Goal: Find contact information: Find contact information

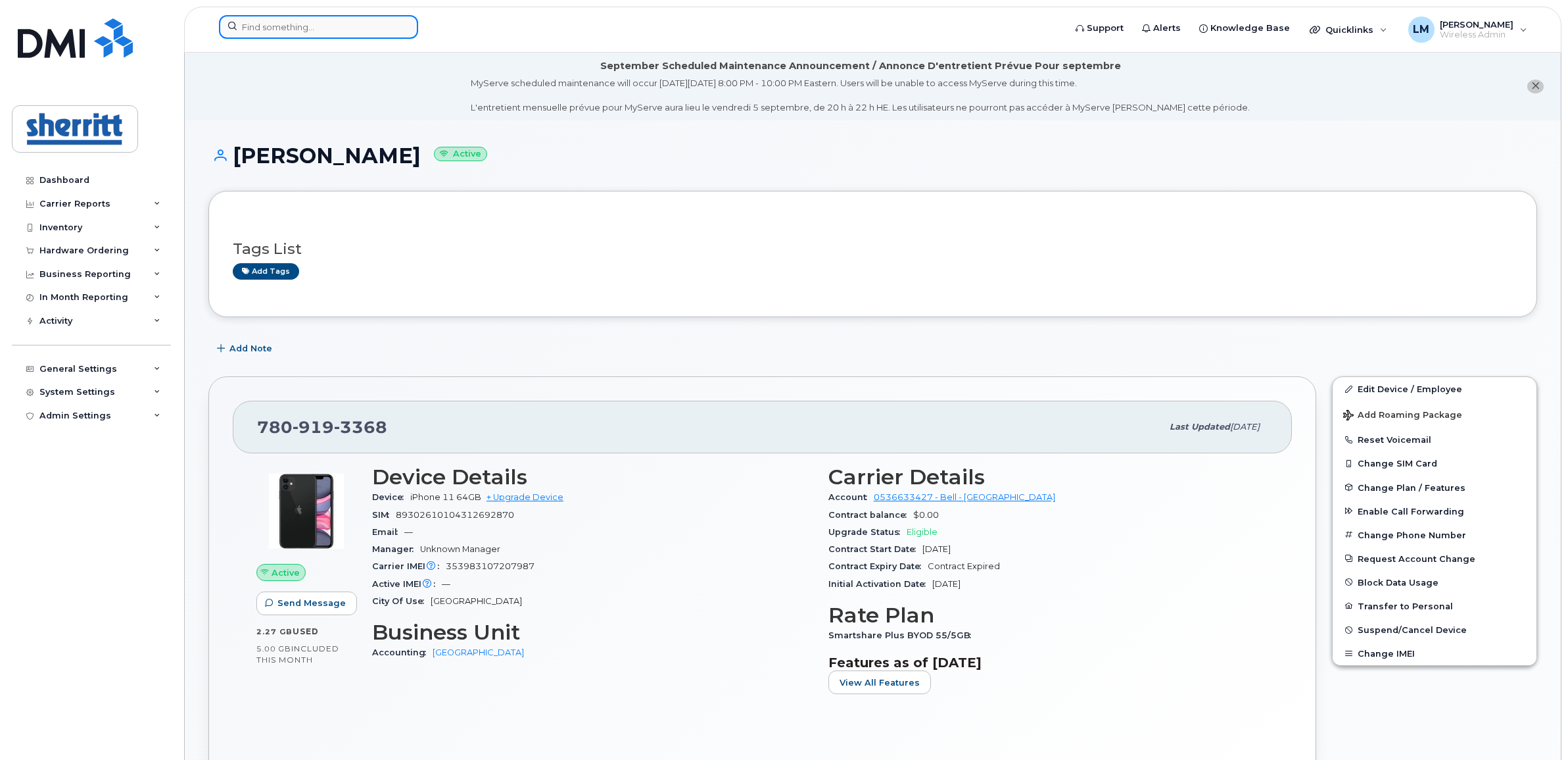
click at [295, 32] on input at bounding box center [318, 27] width 199 height 24
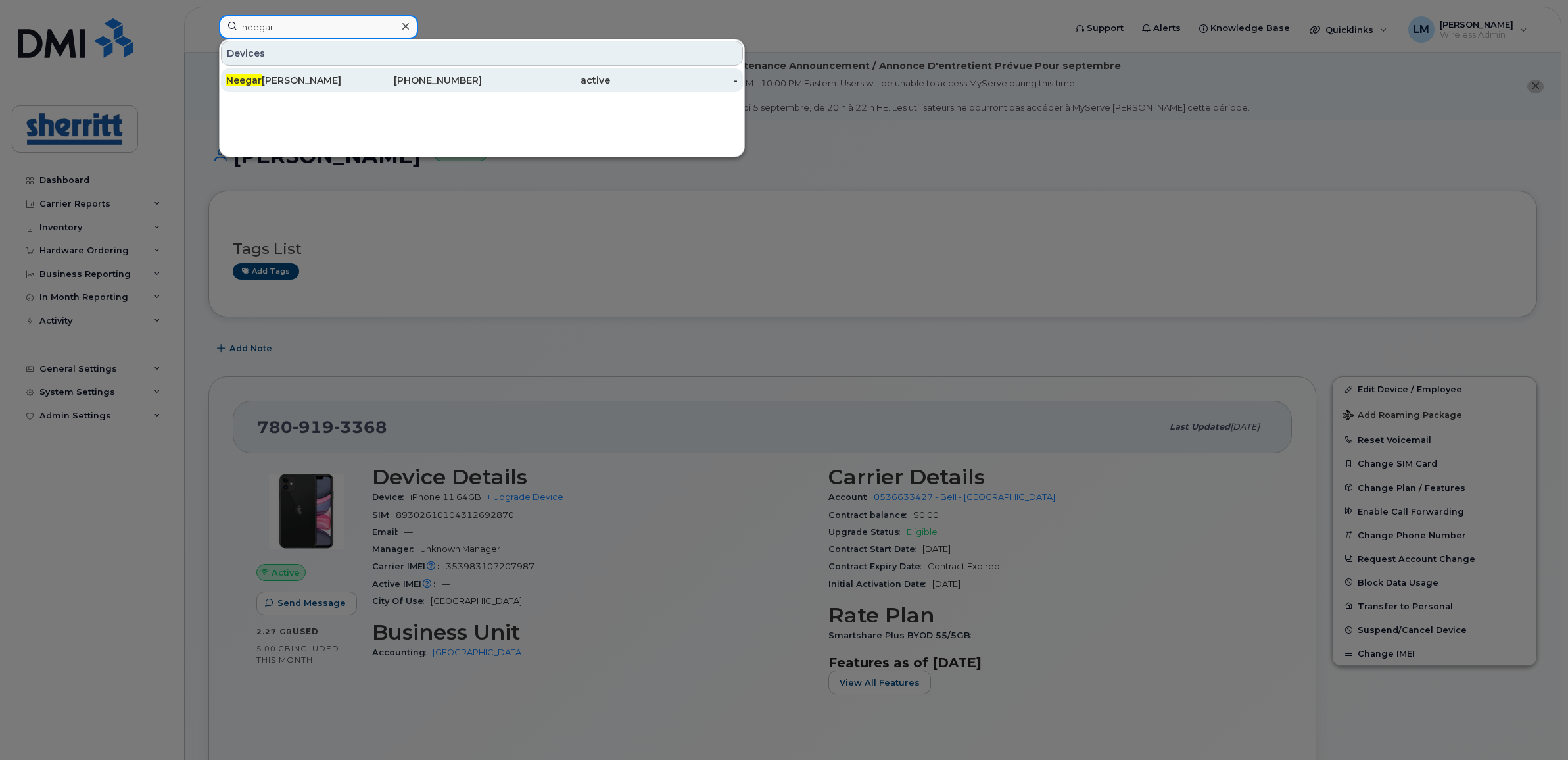
type input "neegar"
click at [276, 77] on div "[PERSON_NAME]" at bounding box center [291, 80] width 128 height 13
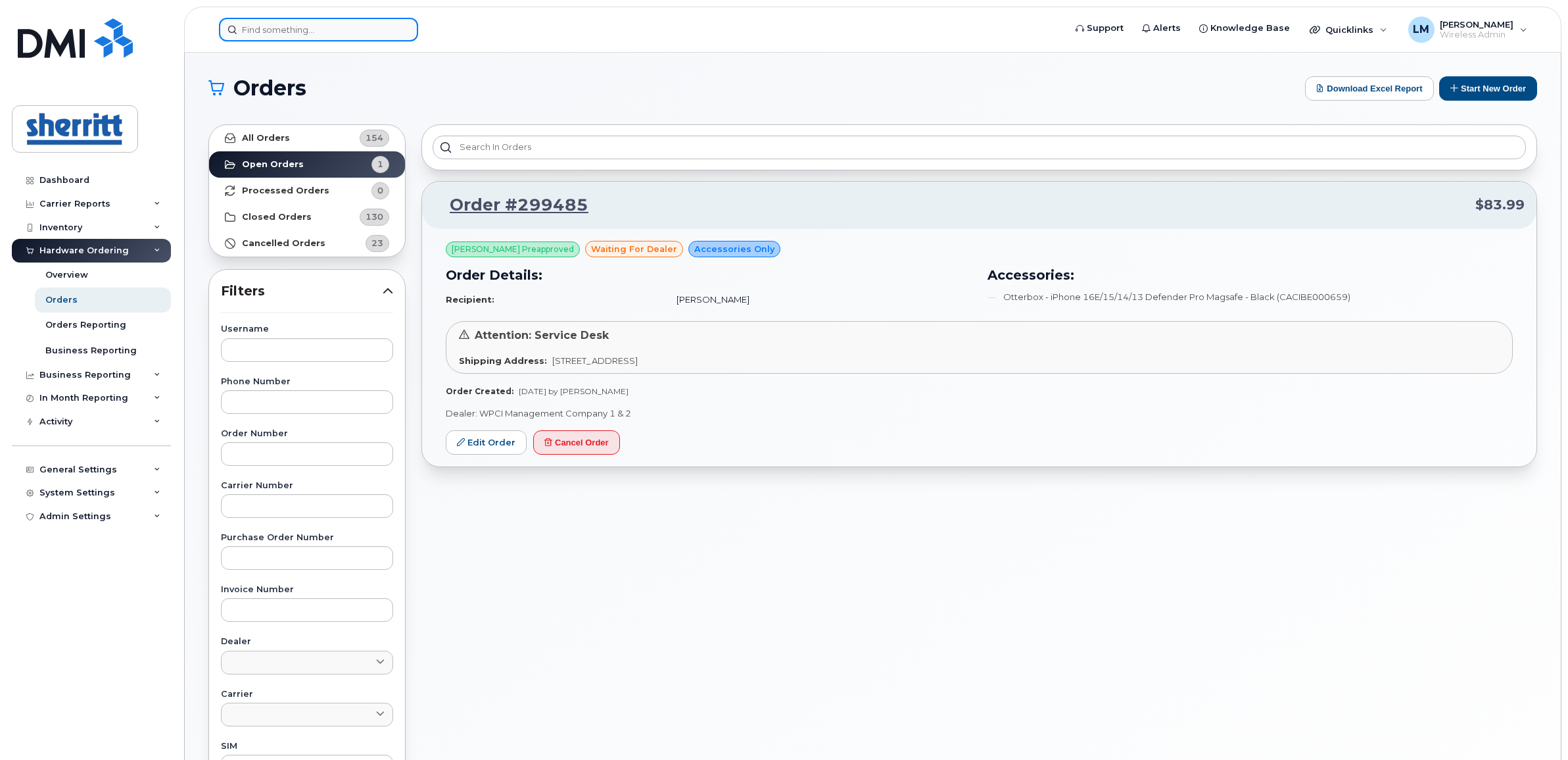
click at [298, 33] on input at bounding box center [318, 30] width 199 height 24
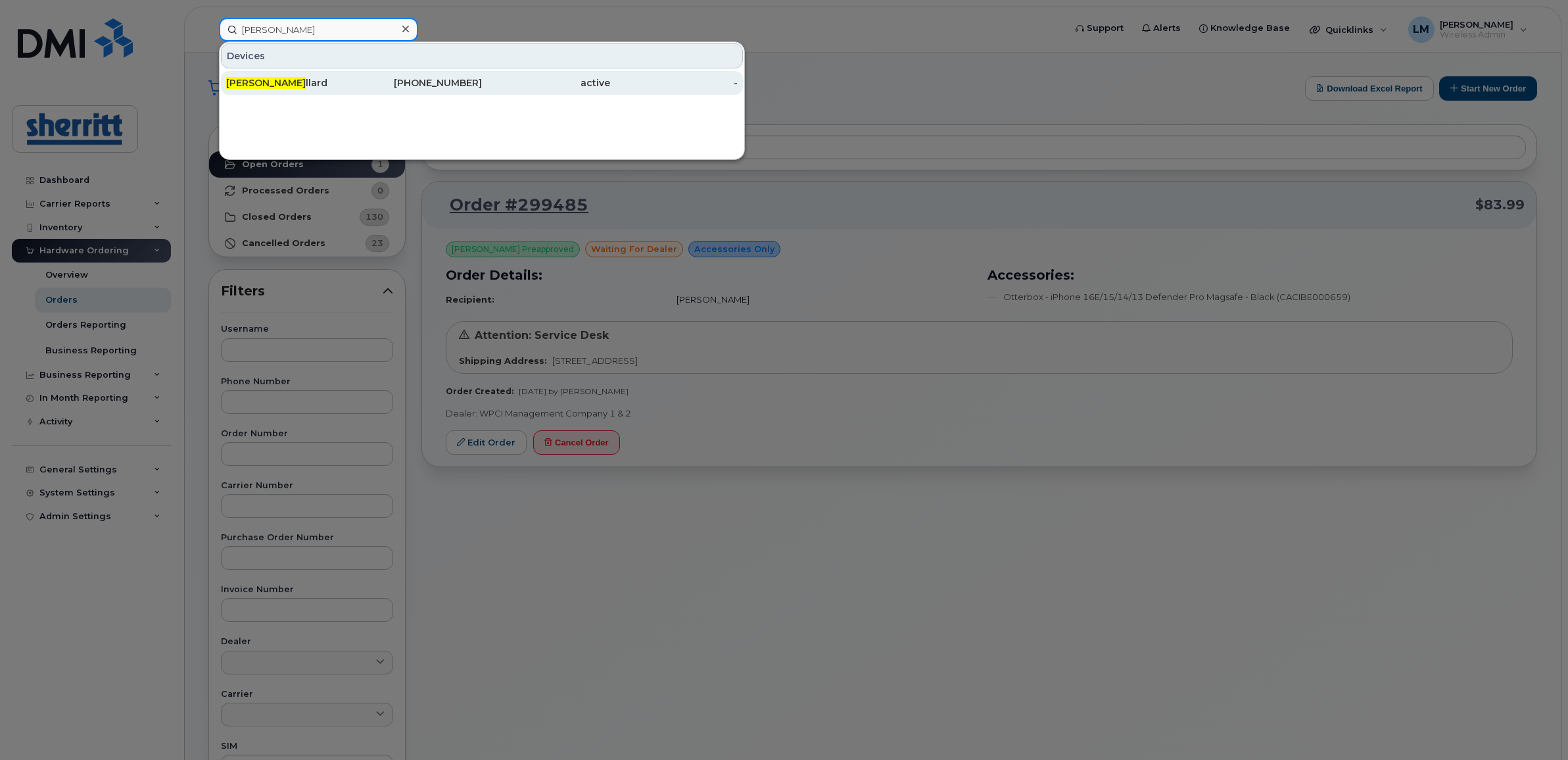
type input "randy po"
click at [307, 73] on div "Randy Po llard" at bounding box center [291, 83] width 128 height 24
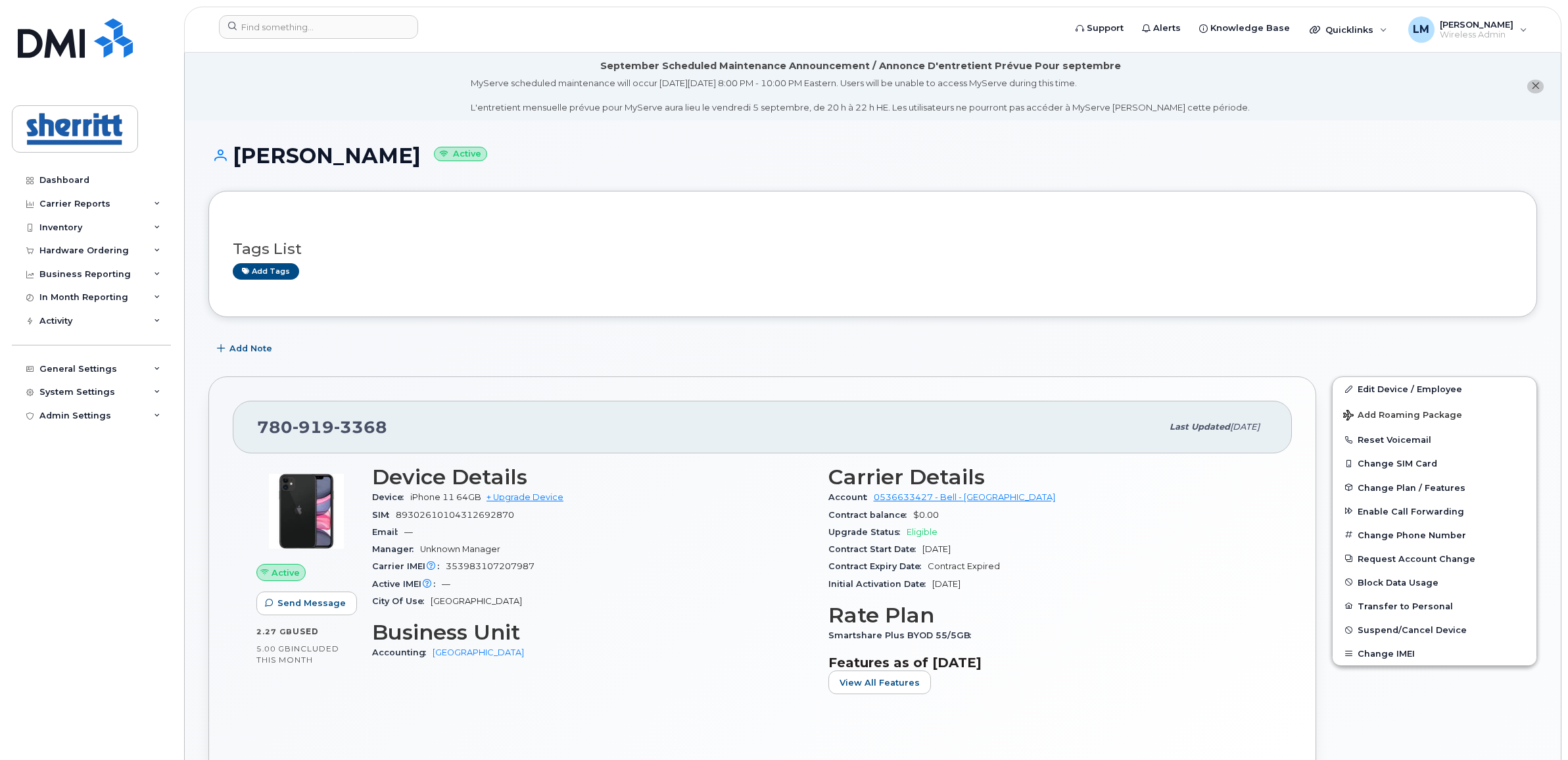
click at [665, 493] on div "Device iPhone 11 64GB + Upgrade Device" at bounding box center [592, 498] width 440 height 17
drag, startPoint x: 393, startPoint y: 432, endPoint x: 235, endPoint y: 432, distance: 158.0
click at [235, 432] on div "[PHONE_NUMBER] Last updated [DATE]" at bounding box center [763, 426] width 1059 height 53
copy span "[PHONE_NUMBER]"
click at [311, 37] on input at bounding box center [318, 27] width 199 height 24
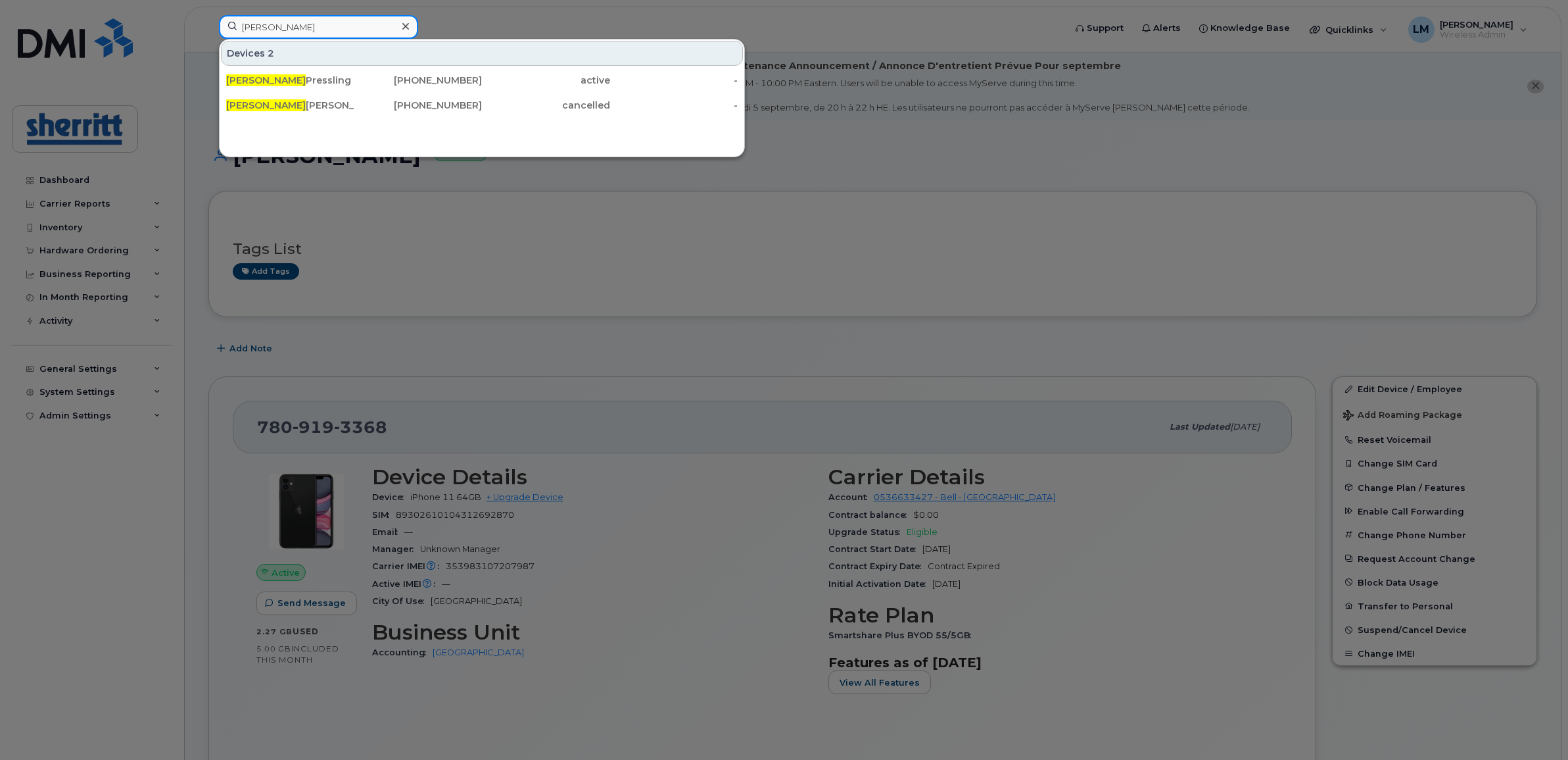
click at [336, 35] on input "[PERSON_NAME]" at bounding box center [318, 27] width 199 height 24
drag, startPoint x: 336, startPoint y: 32, endPoint x: 58, endPoint y: 30, distance: 278.0
click at [208, 30] on div "[PERSON_NAME] 2 [PERSON_NAME] [PHONE_NUMBER] active - [PERSON_NAME] [PHONE_NUMB…" at bounding box center [637, 30] width 858 height 29
type input "[PERSON_NAME]"
